Goal: Task Accomplishment & Management: Complete application form

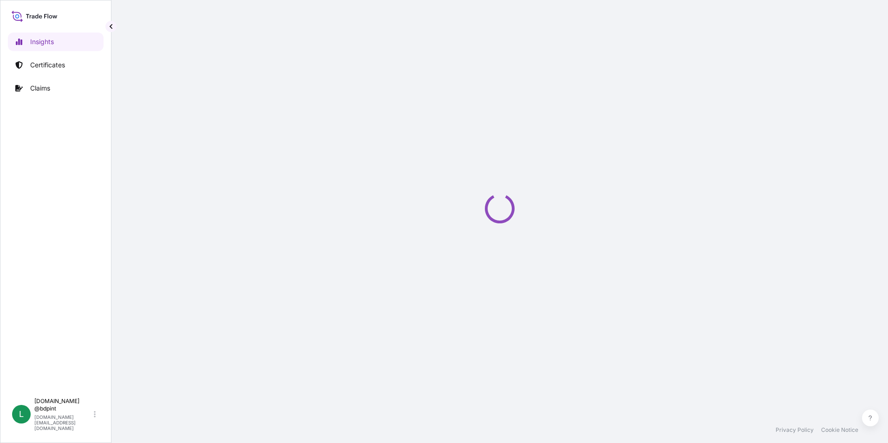
select select "2025"
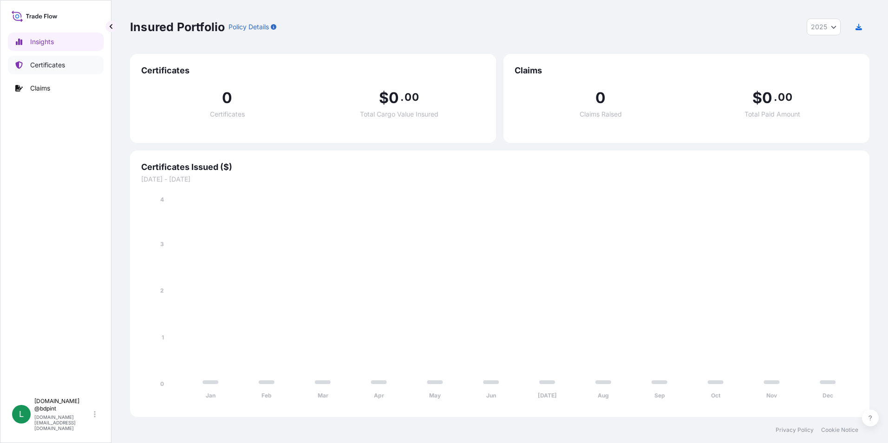
click at [48, 67] on p "Certificates" at bounding box center [47, 64] width 35 height 9
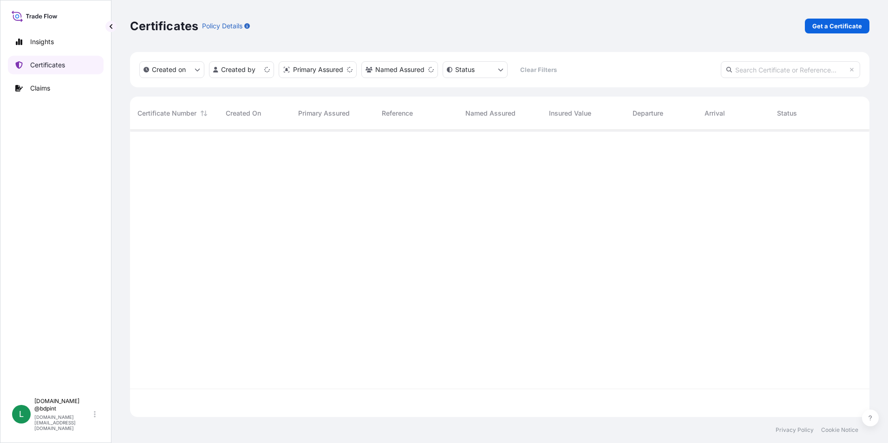
scroll to position [285, 732]
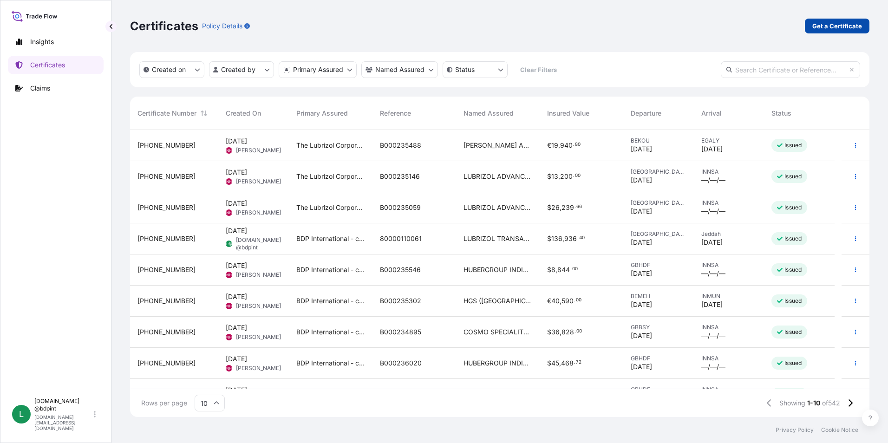
click at [827, 26] on p "Get a Certificate" at bounding box center [837, 25] width 50 height 9
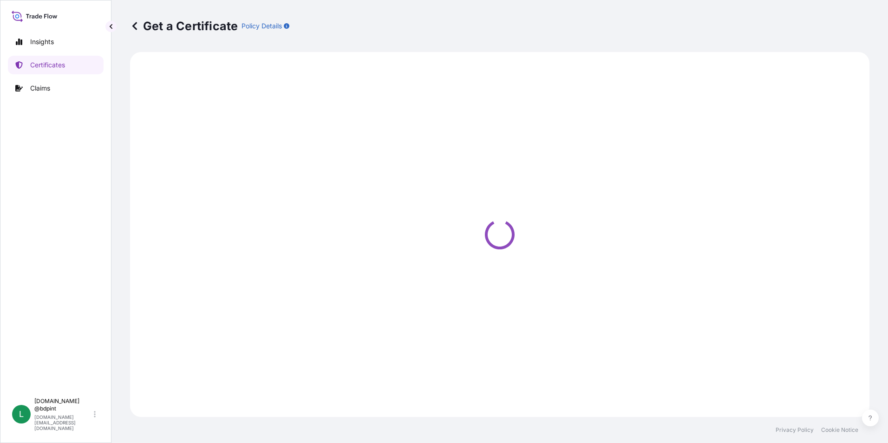
select select "Barge"
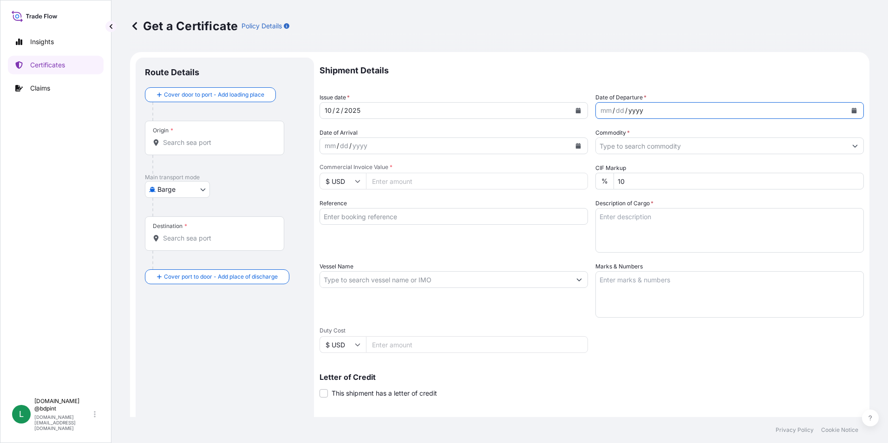
click at [627, 112] on div "yyyy" at bounding box center [635, 110] width 17 height 11
click at [851, 108] on button "Calendar" at bounding box center [854, 110] width 15 height 15
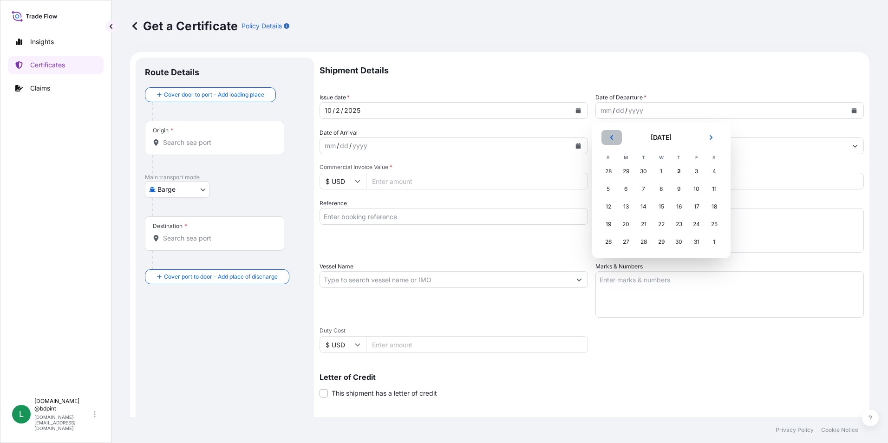
click at [612, 140] on button "Previous" at bounding box center [611, 137] width 20 height 15
click at [677, 191] on div "11" at bounding box center [679, 189] width 17 height 17
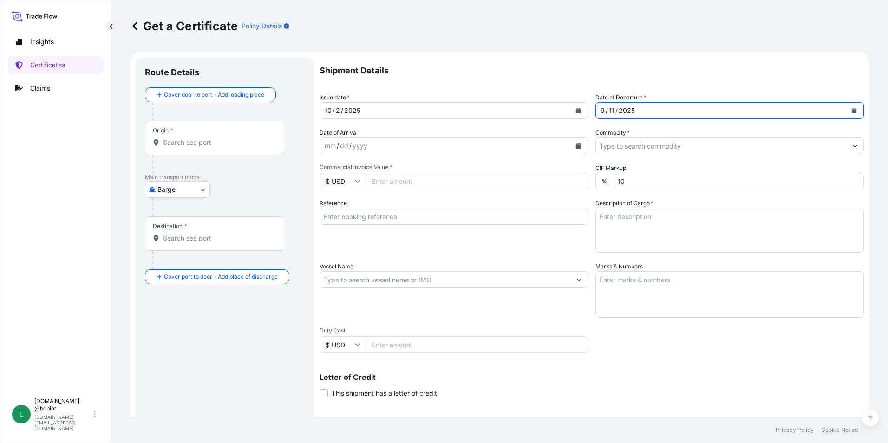
click at [575, 145] on icon "Calendar" at bounding box center [578, 146] width 6 height 6
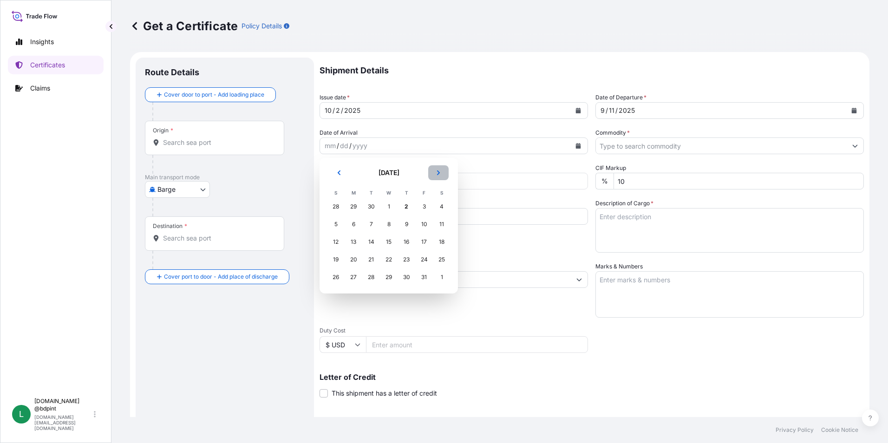
click at [441, 172] on button "Next" at bounding box center [438, 172] width 20 height 15
click at [335, 173] on button "Previous" at bounding box center [339, 172] width 20 height 15
click at [373, 219] on div "7" at bounding box center [371, 224] width 17 height 17
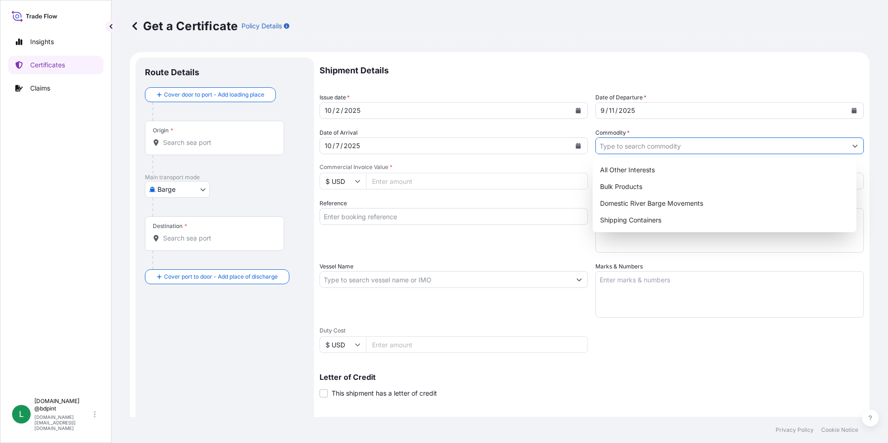
click at [675, 151] on input "Commodity *" at bounding box center [721, 145] width 251 height 17
click at [618, 216] on div "Shipping Containers" at bounding box center [724, 220] width 257 height 17
type input "Shipping Containers"
click at [690, 147] on input "Shipping Containers" at bounding box center [721, 145] width 251 height 17
click at [389, 185] on input "Commercial Invoice Value *" at bounding box center [477, 181] width 222 height 17
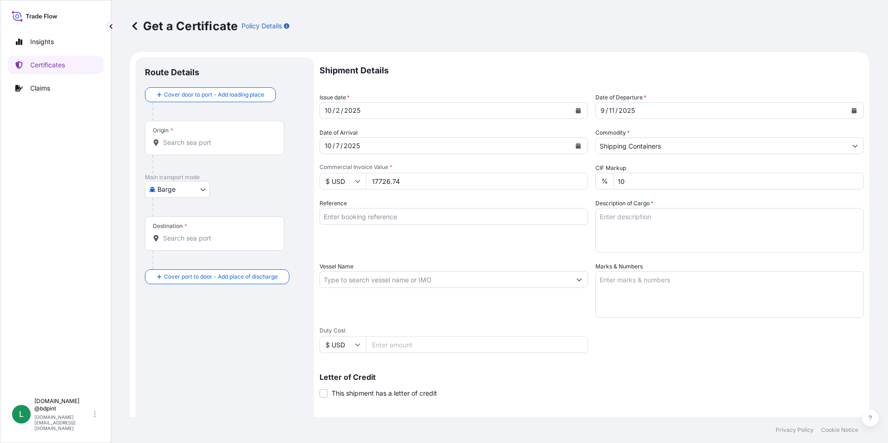
click at [425, 245] on div "Reference" at bounding box center [454, 226] width 268 height 54
drag, startPoint x: 414, startPoint y: 182, endPoint x: 297, endPoint y: 193, distance: 118.0
click at [297, 193] on form "Route Details Cover door to port - Add loading place Place of loading Road / In…" at bounding box center [499, 292] width 739 height 480
type input "14877.08"
click at [393, 244] on div "Reference" at bounding box center [454, 226] width 268 height 54
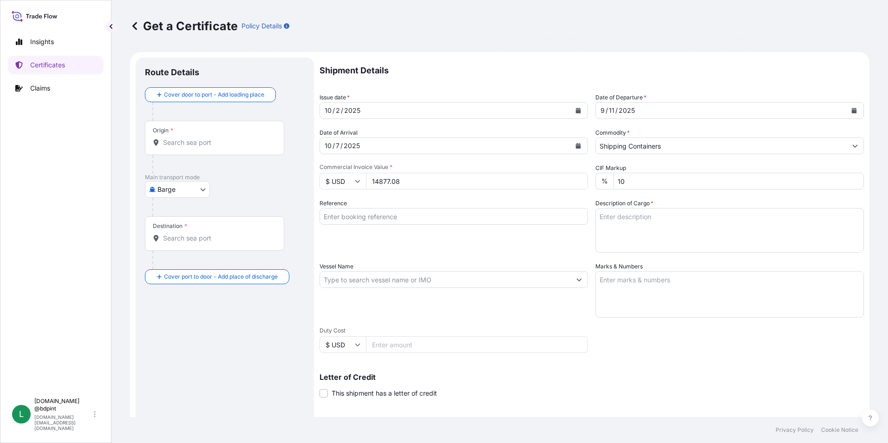
click at [400, 216] on input "Reference" at bounding box center [454, 216] width 268 height 17
paste input "80000108856"
click at [430, 225] on div "Reference 80000108856" at bounding box center [454, 226] width 268 height 54
click at [430, 218] on input "80000108856" at bounding box center [454, 216] width 268 height 17
paste input "LUB/37/25"
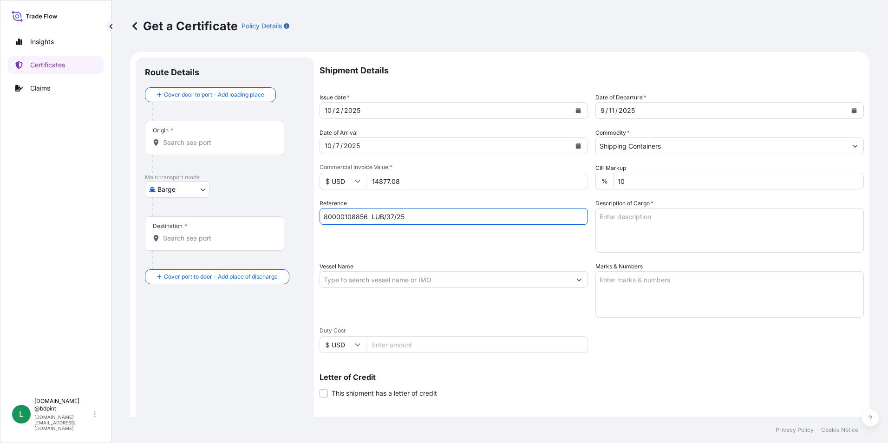
type input "80000108856 LUB/37/25"
click at [614, 212] on textarea "Description of Cargo *" at bounding box center [729, 230] width 268 height 45
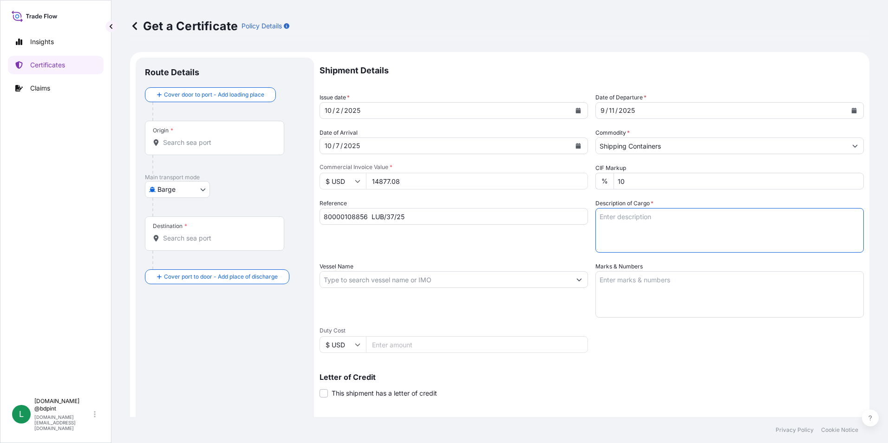
paste textarea "STOCK 1374 1395\260"
click at [676, 228] on textarea "STOCK 1374 1395\260" at bounding box center [729, 230] width 268 height 45
paste textarea "LUBRICATING OIL ADDITIVES"
click at [703, 231] on textarea "STOCK 1374 1395\260 LUBRICATING OIL ADDITIVES" at bounding box center [729, 230] width 268 height 45
paste textarea "10 DRUM"
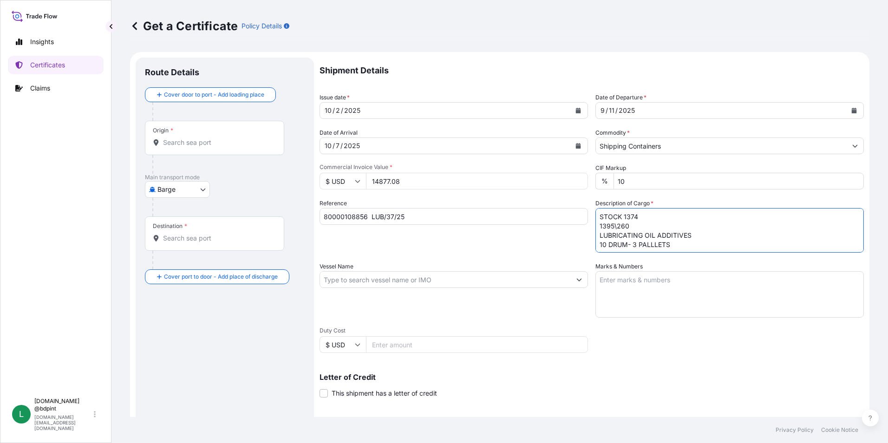
type textarea "STOCK 1374 1395\260 LUBRICATING OIL ADDITIVES 10 DRUM- 3 PALLLETS"
click at [363, 282] on input "Vessel Name" at bounding box center [445, 279] width 251 height 17
paste input "SEASPAN SAIGON"
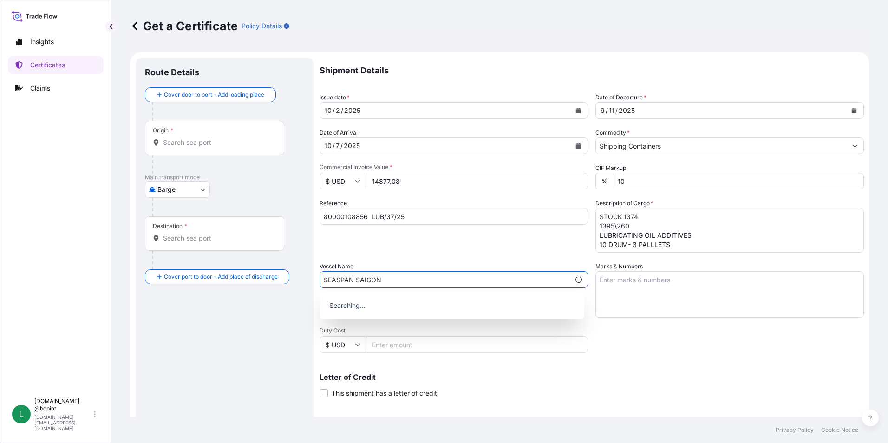
type input "SEASPAN SAIGON"
click at [697, 355] on div "Shipment Details Issue date * [DATE] Date of Departure * [DATE] Date of Arrival…" at bounding box center [592, 279] width 544 height 443
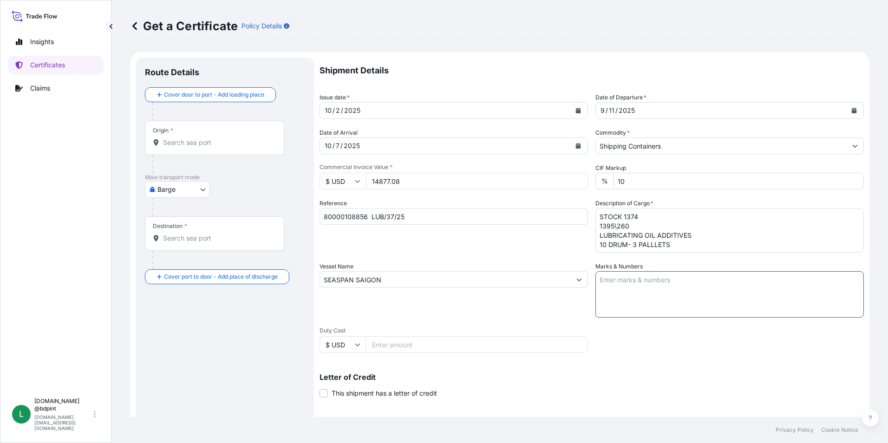
click at [659, 304] on textarea "Marks & Numbers" at bounding box center [729, 294] width 268 height 46
paste textarea "PRODUCT COPEC PORT OF DISCHARGE CONSIGNEE ORDER NUMBER DRUM NOS 1/UP GROSS KILO…"
type textarea "PRODUCT COPEC PORT OF DISCHARGE CONSIGNEE ORDER NUMBER DRUM NOS 1/UP GROSS KILO…"
click at [502, 306] on div "Vessel Name SEASPAN SAIGON" at bounding box center [454, 290] width 268 height 56
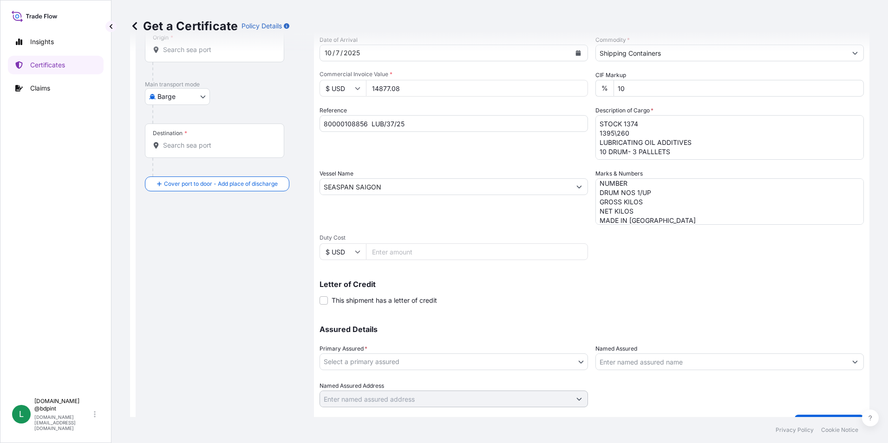
scroll to position [115, 0]
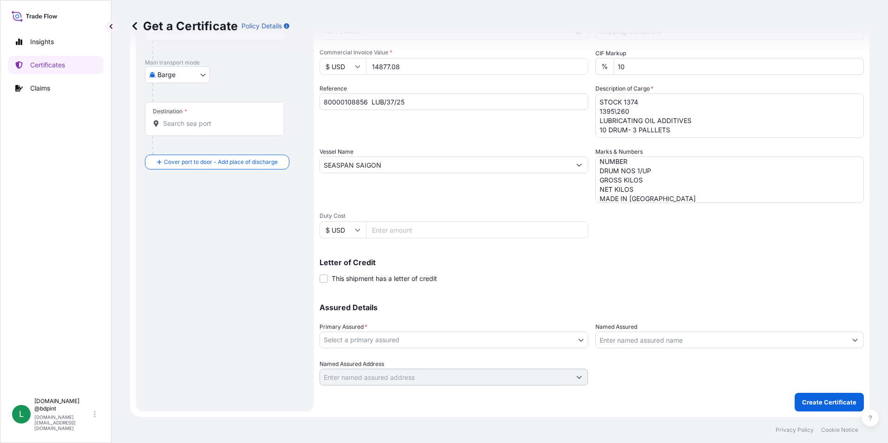
click at [450, 329] on div "Primary Assured * Select a primary assured" at bounding box center [454, 335] width 268 height 26
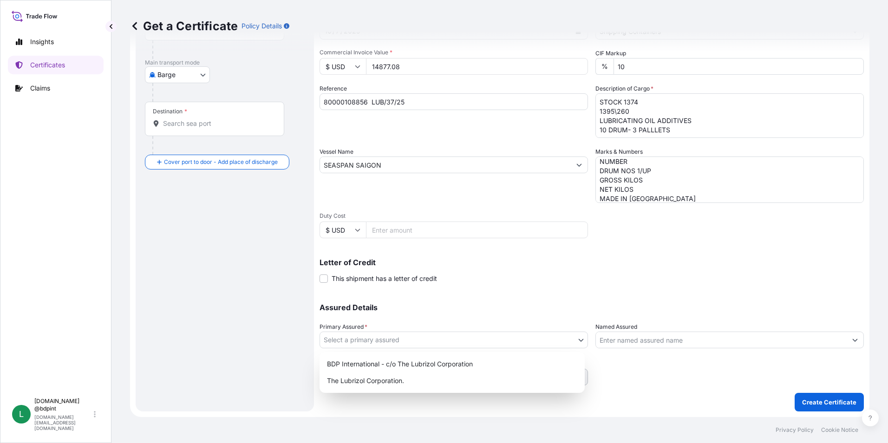
click at [447, 340] on body "0 options available. Insights Certificates Claims L [DOMAIN_NAME] @bdpint [DOMA…" at bounding box center [444, 221] width 888 height 443
click at [425, 367] on div "BDP International - c/o The Lubrizol Corporation" at bounding box center [452, 364] width 258 height 17
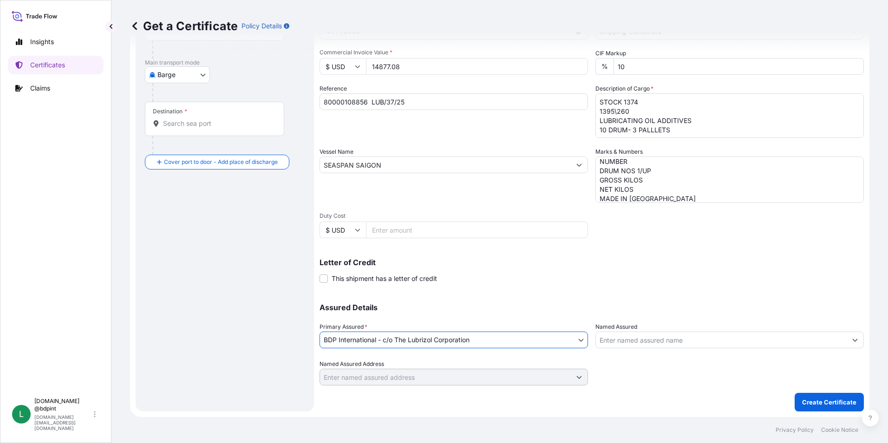
click at [455, 344] on body "Insights Certificates Claims L [DOMAIN_NAME] @bdpint [DOMAIN_NAME][EMAIL_ADDRES…" at bounding box center [444, 221] width 888 height 443
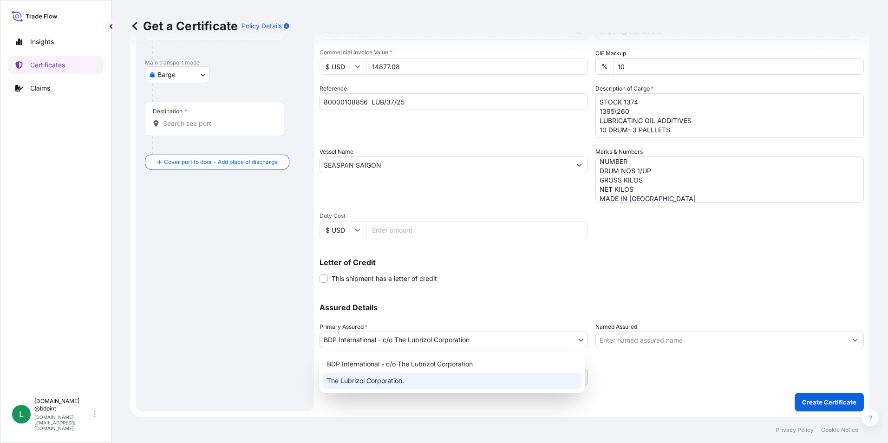
click at [437, 378] on div "The Lubrizol Corporation." at bounding box center [452, 380] width 258 height 17
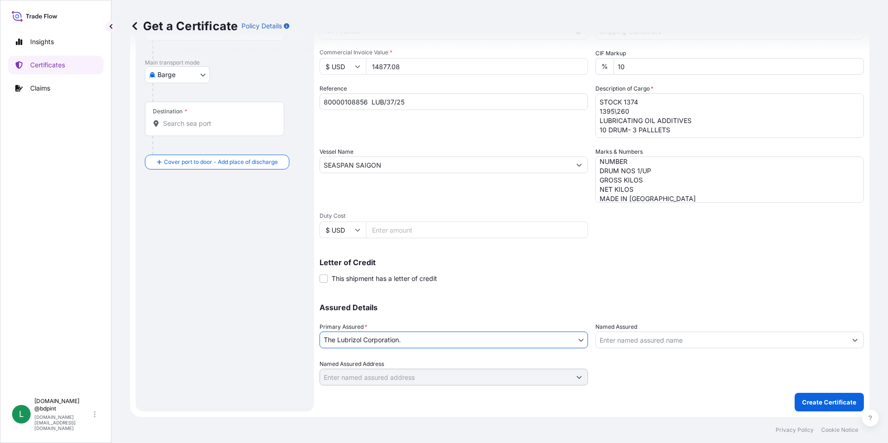
click at [425, 345] on body "Insights Certificates Claims L [DOMAIN_NAME] @bdpint [DOMAIN_NAME][EMAIL_ADDRES…" at bounding box center [444, 221] width 888 height 443
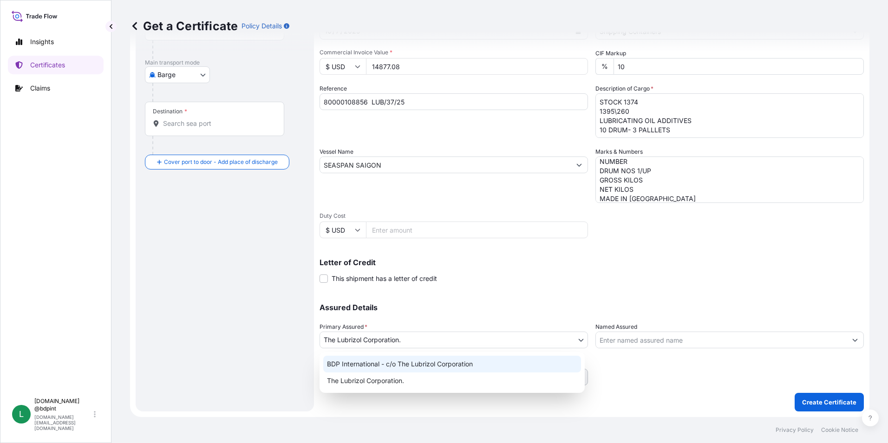
click at [425, 362] on div "BDP International - c/o The Lubrizol Corporation" at bounding box center [452, 364] width 258 height 17
select select "31972"
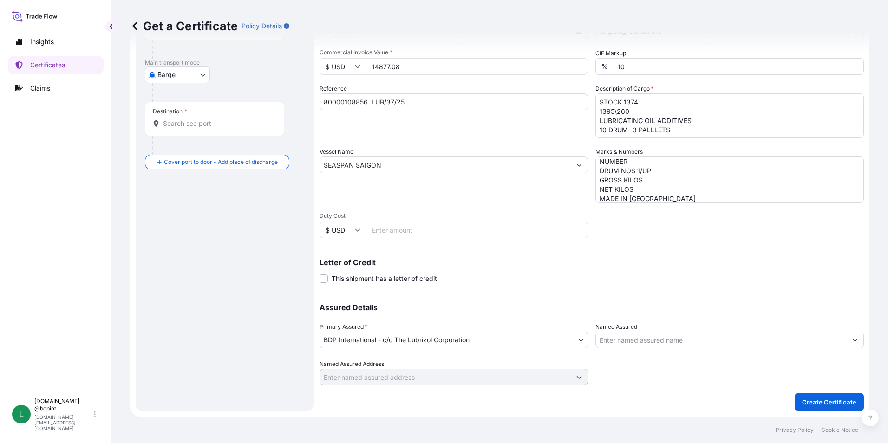
click at [488, 299] on div "Assured Details Primary Assured * BDP International - c/o The Lubrizol Corporat…" at bounding box center [592, 339] width 544 height 93
click at [630, 339] on input "Named Assured" at bounding box center [721, 340] width 251 height 17
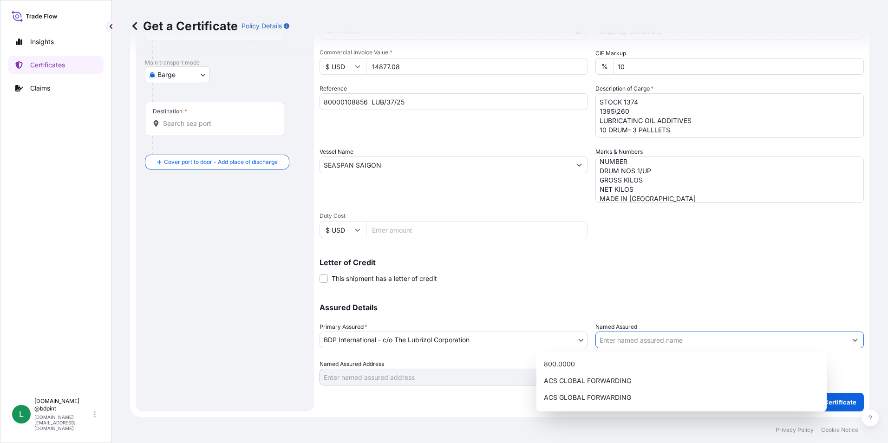
paste input "COPEC SA"
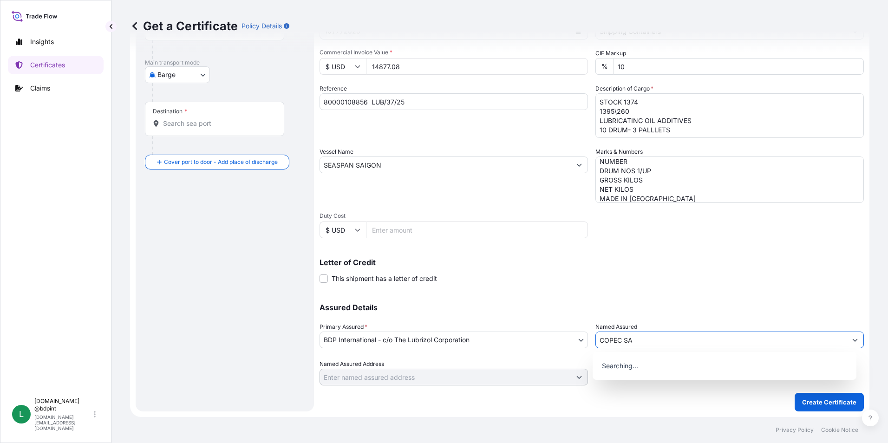
type input "COPEC SA"
click at [598, 284] on div "Shipment Details Issue date * [DATE] Date of Departure * [DATE] Date of Arrival…" at bounding box center [592, 164] width 544 height 443
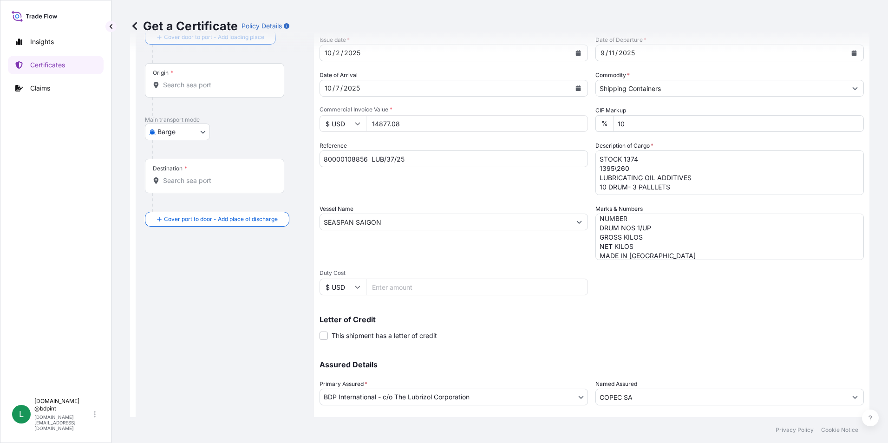
scroll to position [0, 0]
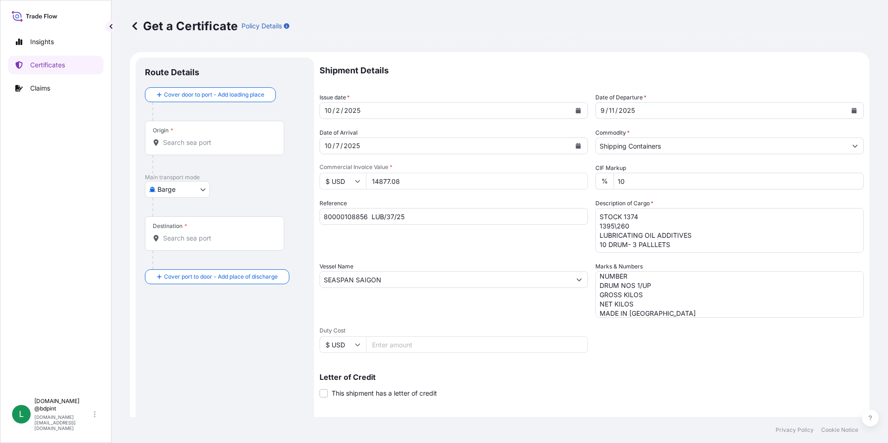
click at [187, 198] on div at bounding box center [228, 207] width 152 height 19
click at [179, 193] on body "15 options available. 0 options available. Insights Certificates Claims L [DOMA…" at bounding box center [444, 221] width 888 height 443
click at [188, 296] on span "Ocean Vessel" at bounding box center [183, 297] width 41 height 9
select select "Ocean Vessel"
click at [196, 144] on input "Origin *" at bounding box center [218, 146] width 110 height 9
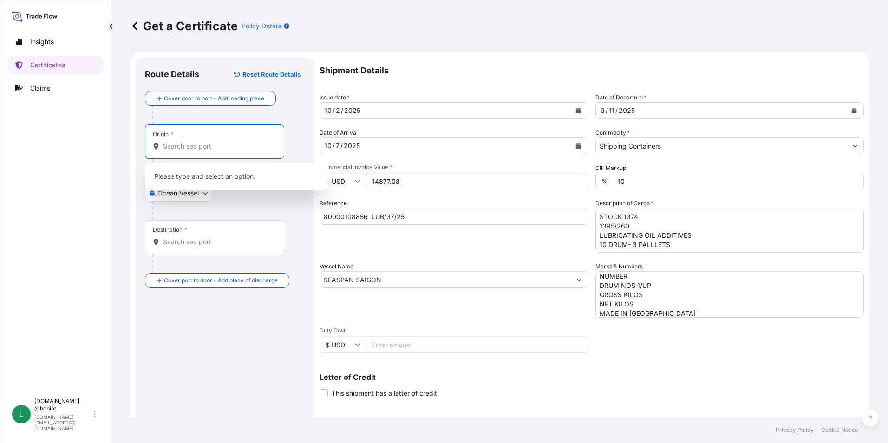
paste input "USPEF"
click at [203, 169] on div "USPEF - [GEOGRAPHIC_DATA], [GEOGRAPHIC_DATA]" at bounding box center [237, 179] width 176 height 26
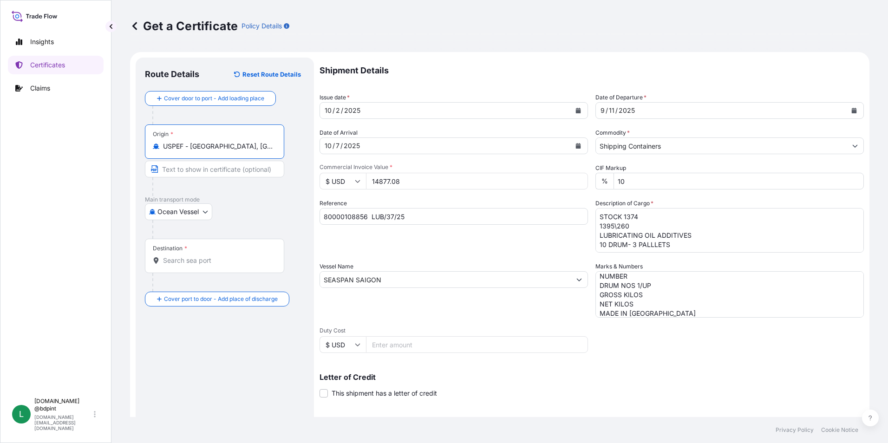
type input "USPEF - [GEOGRAPHIC_DATA], [GEOGRAPHIC_DATA]"
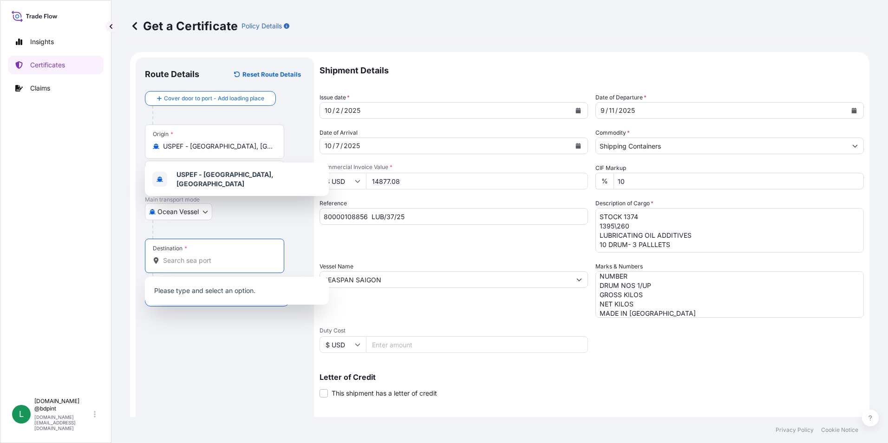
click at [203, 258] on input "Destination *" at bounding box center [218, 260] width 110 height 9
paste input "CLSAI"
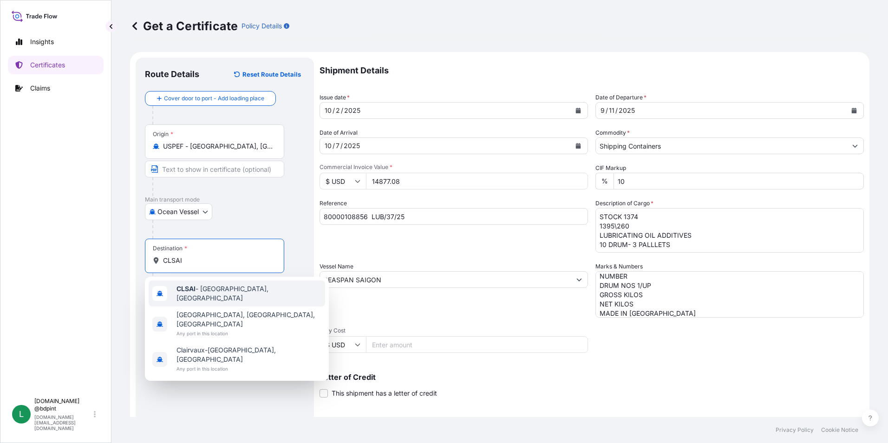
click at [203, 291] on span "CLSAI - [GEOGRAPHIC_DATA], [GEOGRAPHIC_DATA]" at bounding box center [248, 293] width 145 height 19
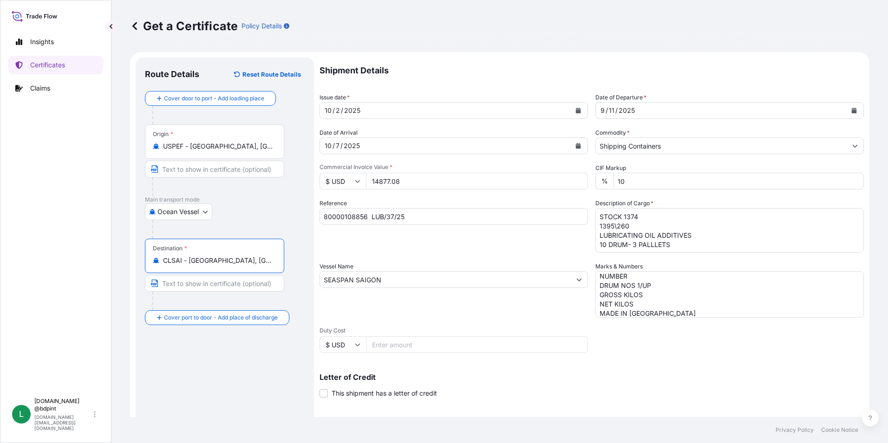
type input "CLSAI - [GEOGRAPHIC_DATA], [GEOGRAPHIC_DATA]"
click at [222, 344] on div "Route Details Reset Route Details Cover door to port - Add loading place Place …" at bounding box center [225, 292] width 160 height 450
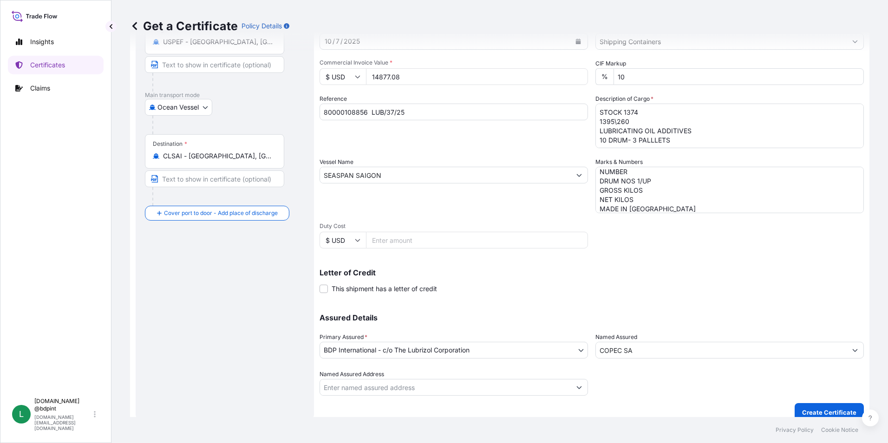
scroll to position [115, 0]
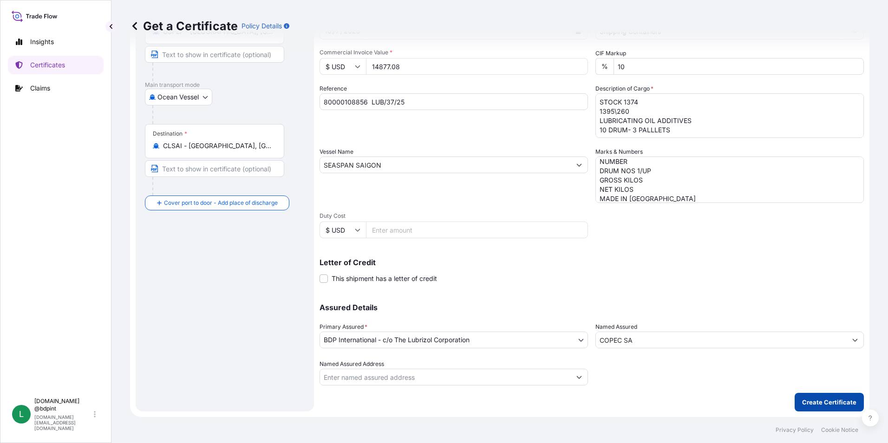
click at [825, 406] on p "Create Certificate" at bounding box center [829, 402] width 54 height 9
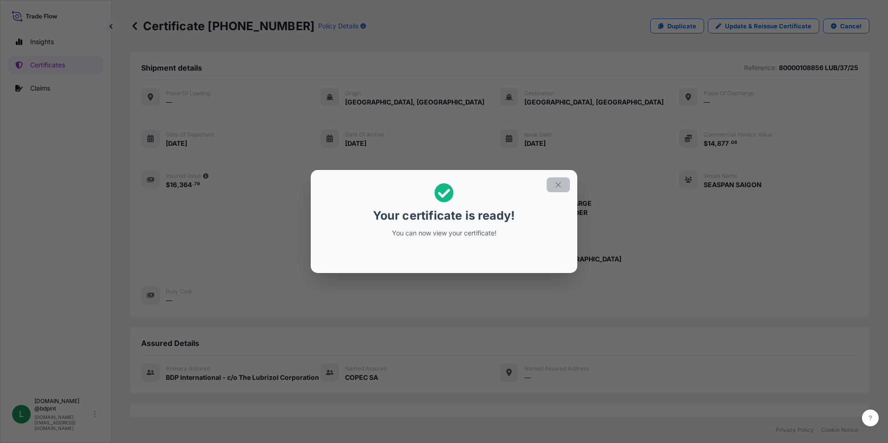
click at [557, 181] on icon "button" at bounding box center [558, 185] width 8 height 8
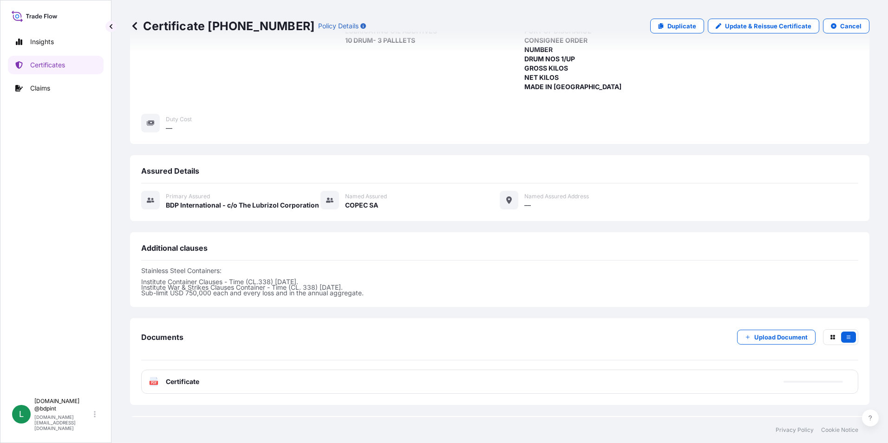
scroll to position [186, 0]
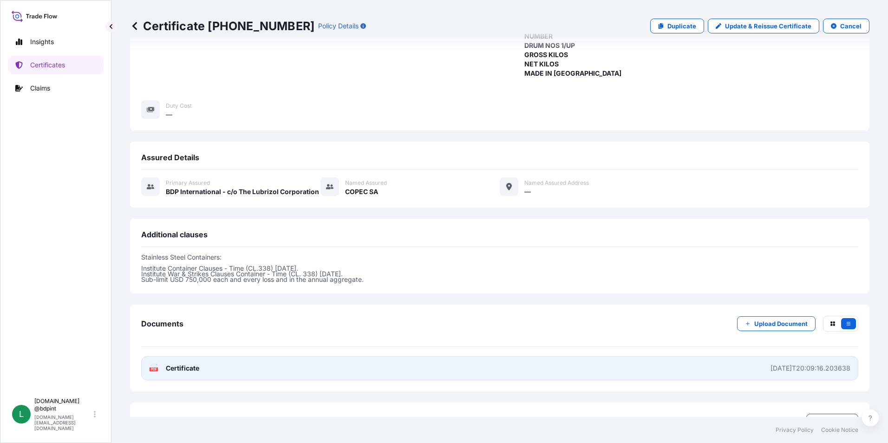
click at [456, 370] on link "PDF Certificate [DATE]T20:09:16.203638" at bounding box center [499, 368] width 717 height 24
